Goal: Information Seeking & Learning: Find specific fact

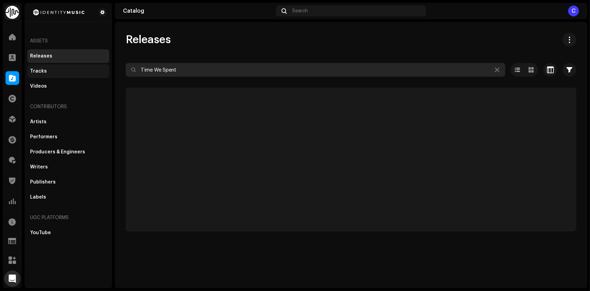
drag, startPoint x: 222, startPoint y: 69, endPoint x: 103, endPoint y: 72, distance: 119.7
click at [34, 79] on div "Identity Music Home Clients Catalog Rights Distribution Finance Royalties Trust…" at bounding box center [295, 145] width 590 height 291
paste input "Beamon"
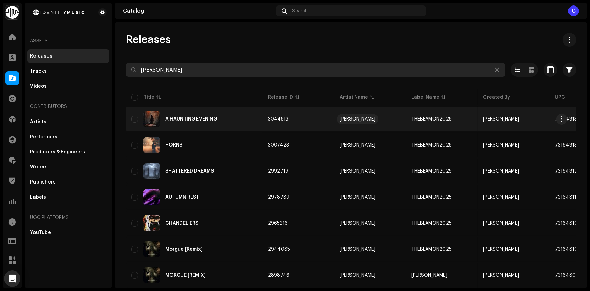
type input "Beamon"
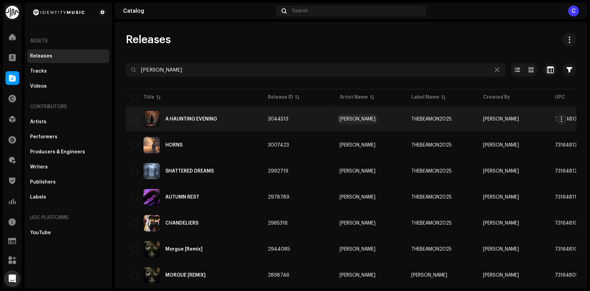
click at [342, 117] on re-a-table-link "Beamon" at bounding box center [370, 119] width 61 height 5
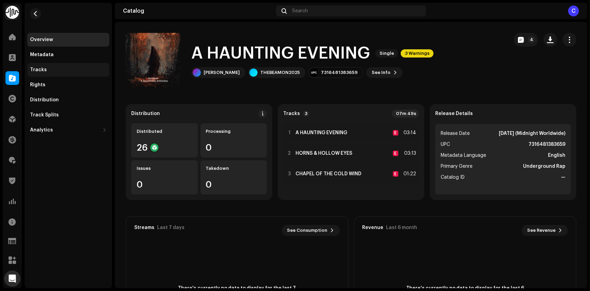
click at [50, 71] on div "Tracks" at bounding box center [68, 69] width 77 height 5
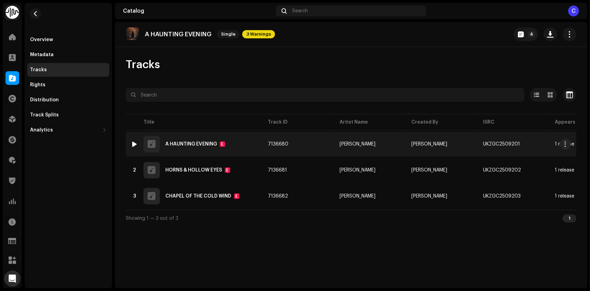
click at [259, 140] on td "1 A HAUNTING EVENING E" at bounding box center [194, 144] width 137 height 25
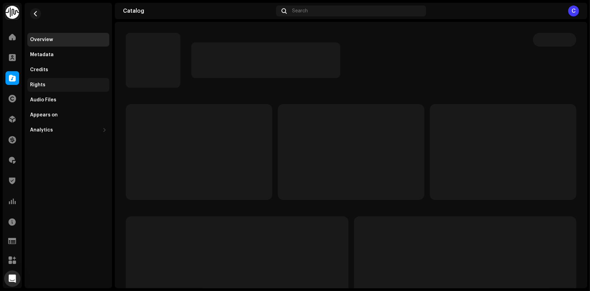
click at [60, 87] on div "Rights" at bounding box center [68, 84] width 77 height 5
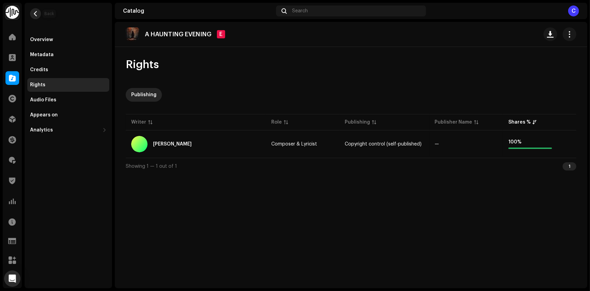
click at [36, 14] on span "button" at bounding box center [35, 13] width 5 height 5
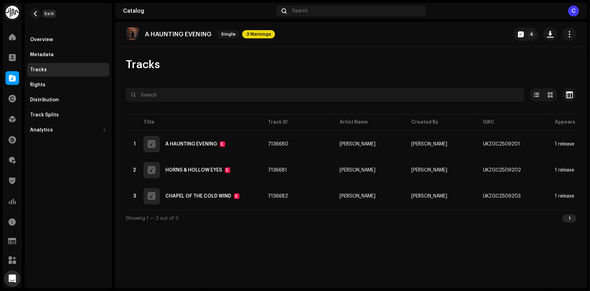
click at [36, 14] on span "button" at bounding box center [35, 13] width 5 height 5
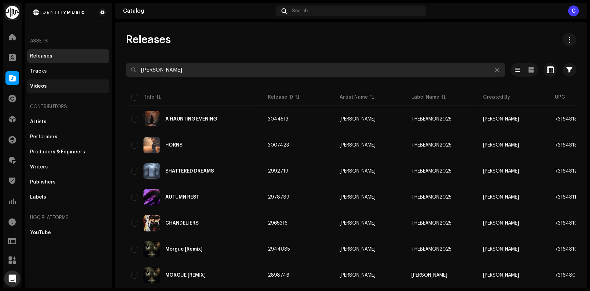
drag, startPoint x: 198, startPoint y: 66, endPoint x: 49, endPoint y: 89, distance: 150.8
click at [51, 88] on div "Identity Music Home Clients Catalog Rights Distribution Finance Royalties Trust…" at bounding box center [295, 145] width 590 height 291
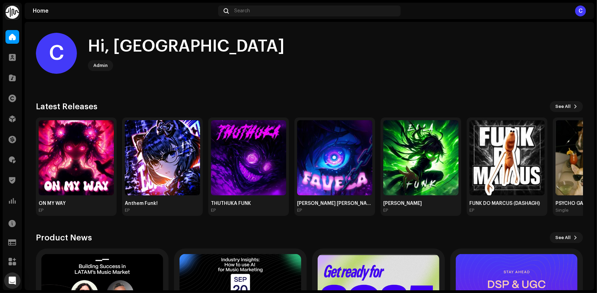
click at [554, 76] on home-user "C Hi, [PERSON_NAME]" at bounding box center [309, 59] width 547 height 52
